Goal: Task Accomplishment & Management: Complete application form

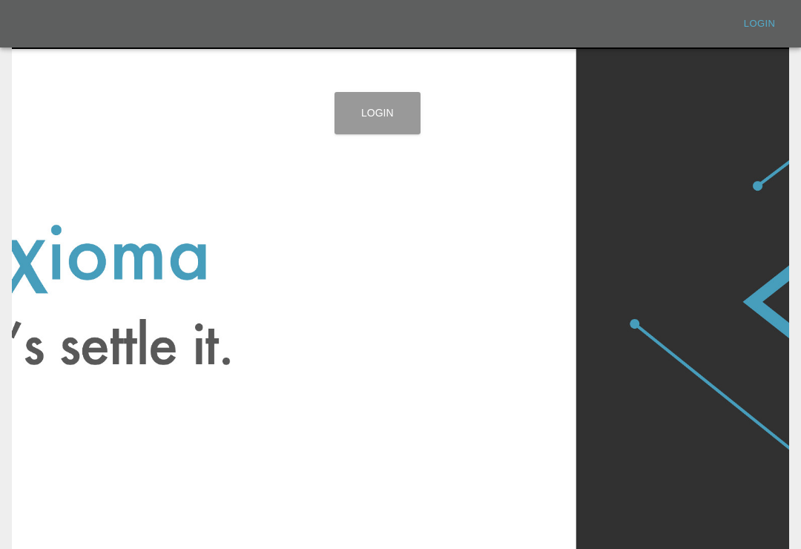
click at [380, 119] on link "Login" at bounding box center [377, 113] width 86 height 42
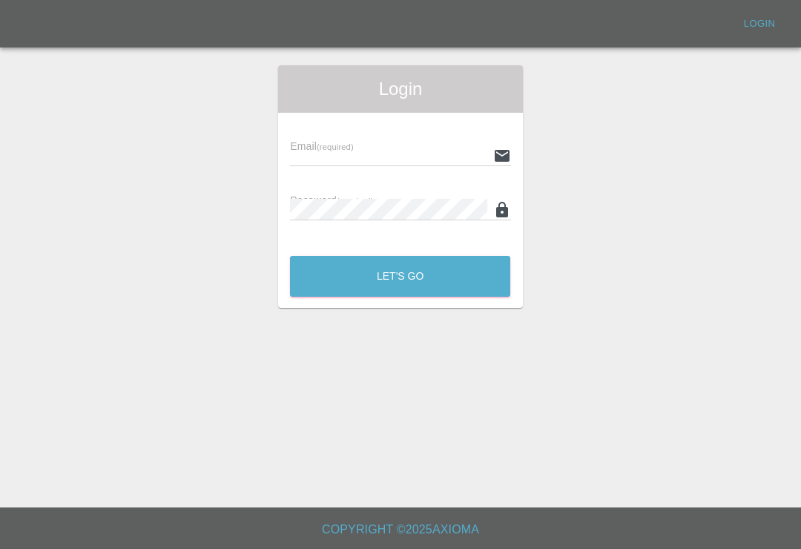
click at [423, 165] on input "text" at bounding box center [388, 156] width 196 height 22
type input "[EMAIL_ADDRESS][DOMAIN_NAME]"
click at [400, 276] on button "Let's Go" at bounding box center [400, 276] width 220 height 41
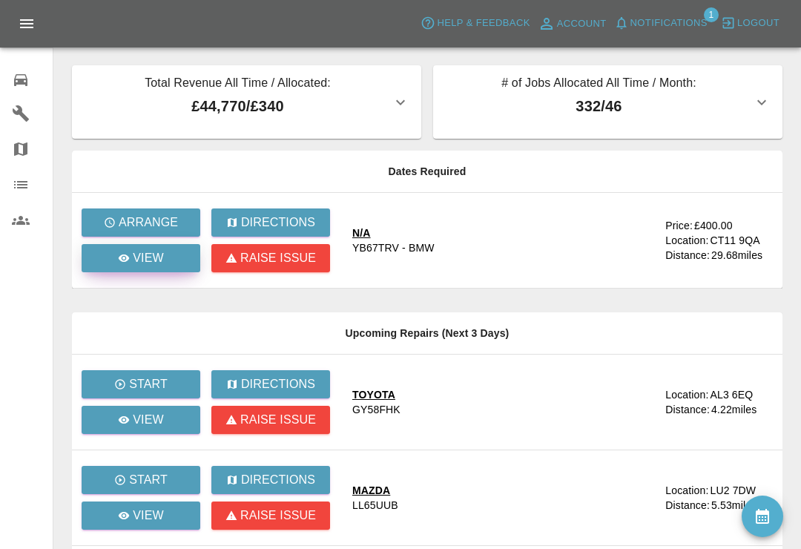
click at [169, 265] on link "View" at bounding box center [141, 258] width 119 height 28
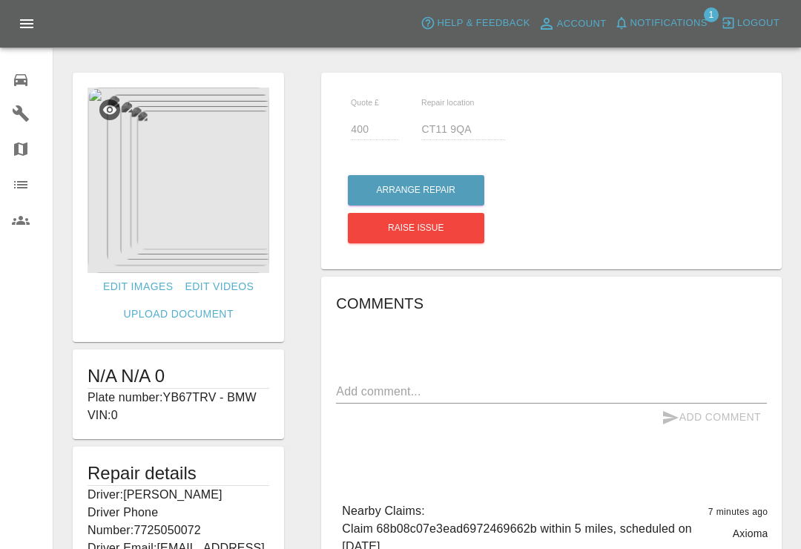
click at [208, 199] on img at bounding box center [178, 179] width 182 height 185
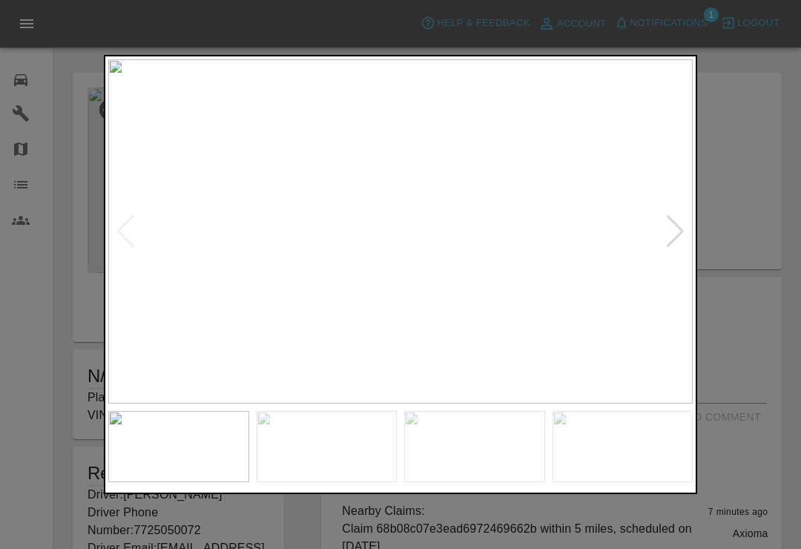
click at [675, 233] on div at bounding box center [675, 231] width 20 height 33
click at [680, 241] on div at bounding box center [675, 231] width 20 height 33
click at [670, 228] on div at bounding box center [675, 231] width 20 height 33
click at [670, 232] on div at bounding box center [675, 231] width 20 height 33
click at [670, 233] on img at bounding box center [400, 231] width 584 height 344
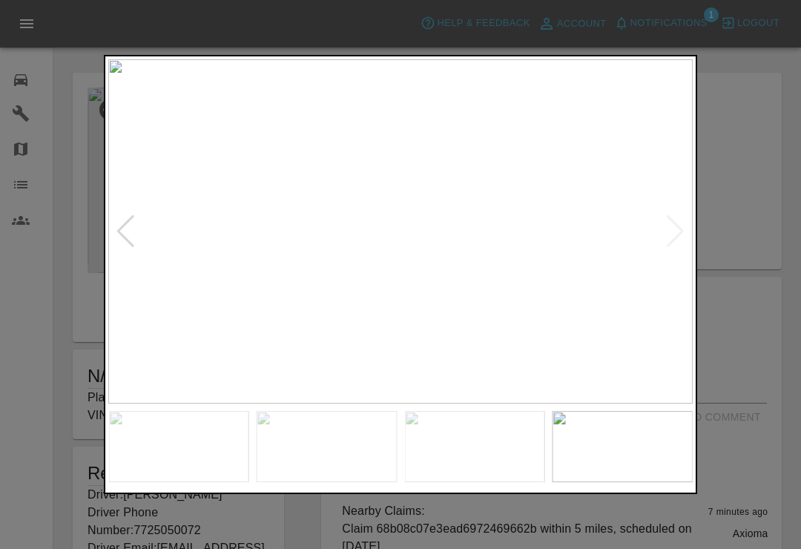
click at [743, 66] on div at bounding box center [400, 274] width 801 height 549
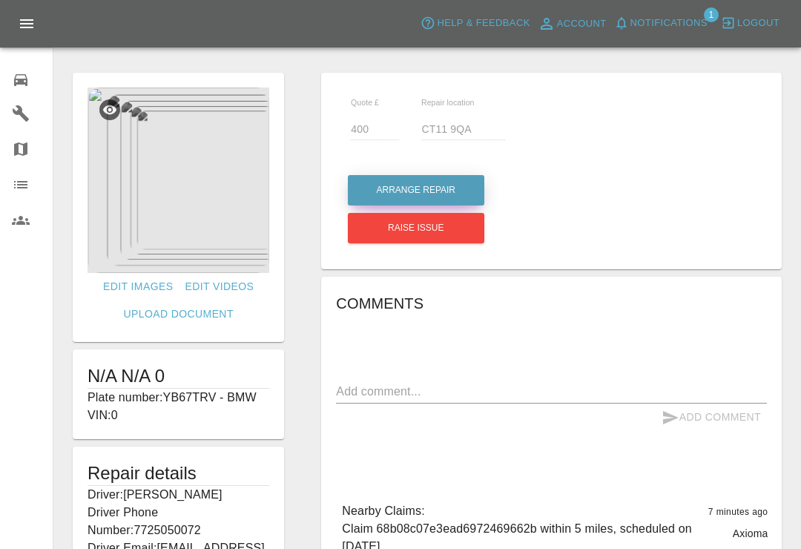
click at [429, 201] on button "Arrange Repair" at bounding box center [416, 190] width 136 height 30
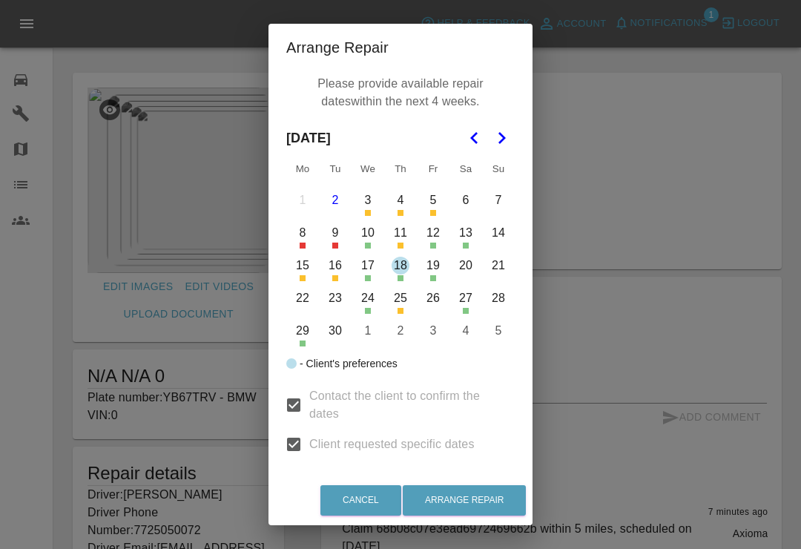
click at [305, 303] on button "22" at bounding box center [302, 297] width 31 height 31
click at [337, 306] on button "23" at bounding box center [335, 297] width 31 height 31
click at [423, 298] on button "26" at bounding box center [432, 297] width 31 height 31
click at [494, 494] on button "Arrange Repair" at bounding box center [464, 500] width 123 height 30
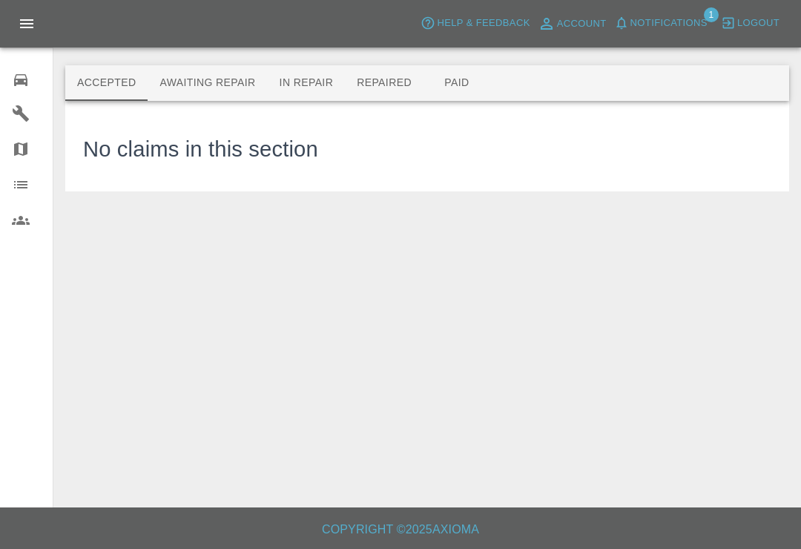
click at [632, 23] on span "Notifications" at bounding box center [668, 23] width 77 height 17
